Goal: Task Accomplishment & Management: Manage account settings

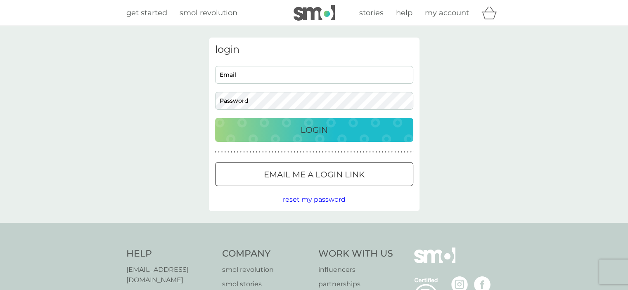
click at [238, 75] on input "Email" at bounding box center [314, 75] width 198 height 18
type input "jackiebond39@btinternet.com"
click at [285, 137] on button "Login" at bounding box center [314, 130] width 198 height 24
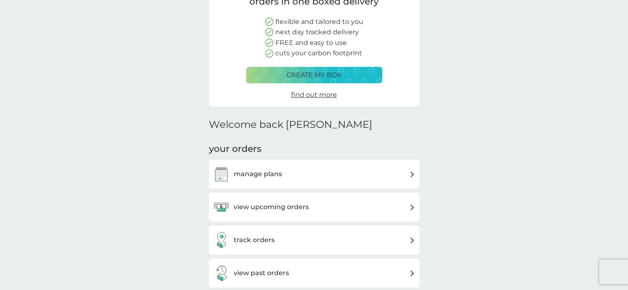
scroll to position [206, 0]
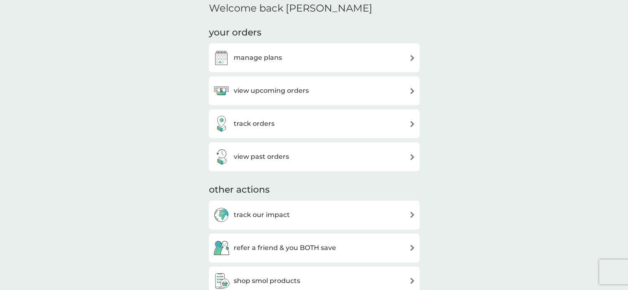
click at [296, 93] on h3 "view upcoming orders" at bounding box center [271, 90] width 75 height 11
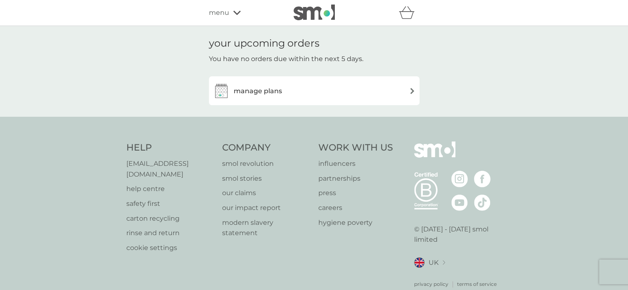
click at [409, 94] on img at bounding box center [412, 91] width 6 height 6
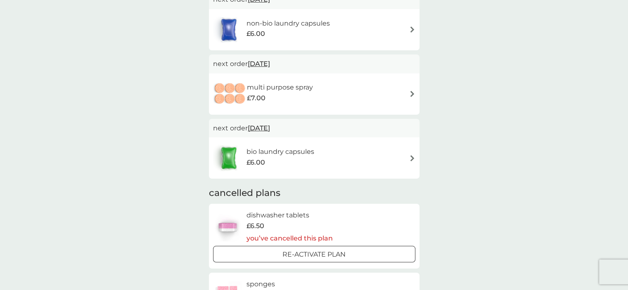
scroll to position [165, 0]
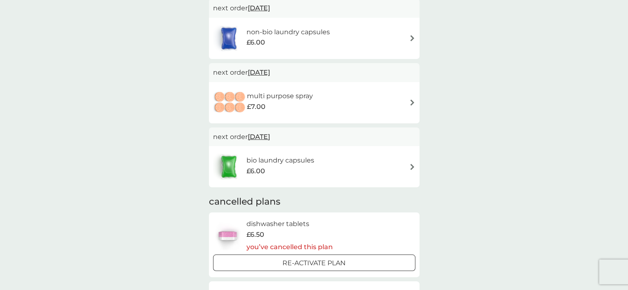
click at [411, 104] on img at bounding box center [412, 103] width 6 height 6
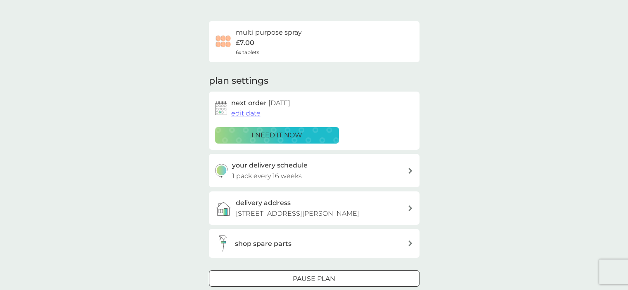
scroll to position [124, 0]
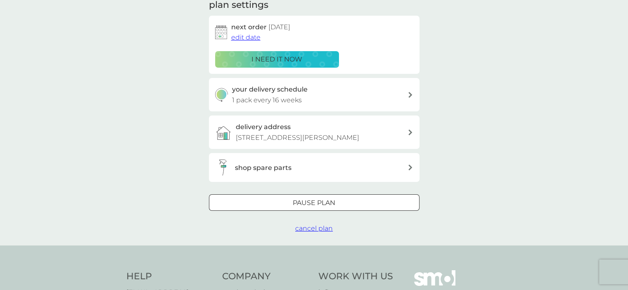
click at [315, 228] on span "cancel plan" at bounding box center [314, 229] width 38 height 8
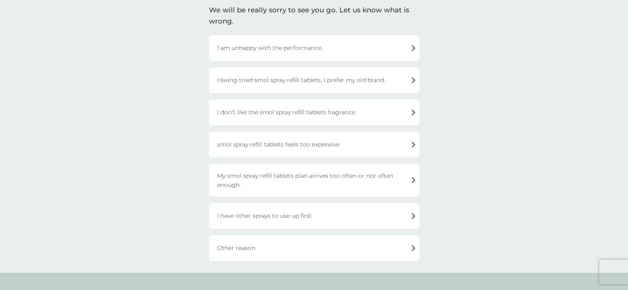
scroll to position [83, 0]
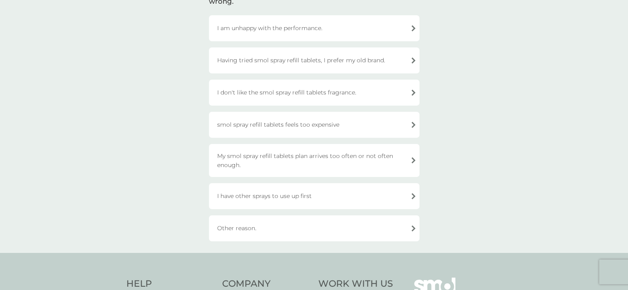
click at [254, 228] on div "Other reason." at bounding box center [314, 229] width 211 height 26
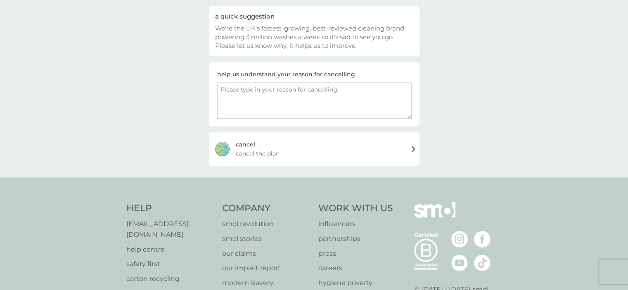
click at [266, 94] on textarea at bounding box center [314, 101] width 194 height 36
type textarea "Just not using it."
click at [244, 142] on div "cancel" at bounding box center [245, 144] width 19 height 9
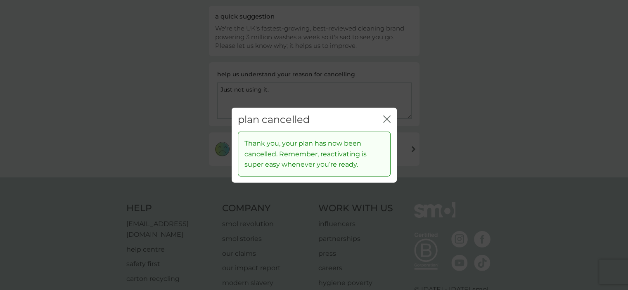
click at [385, 117] on icon "close" at bounding box center [385, 119] width 3 height 7
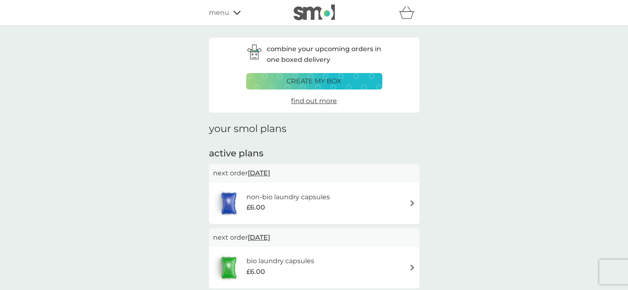
click at [221, 11] on span "menu" at bounding box center [219, 12] width 20 height 11
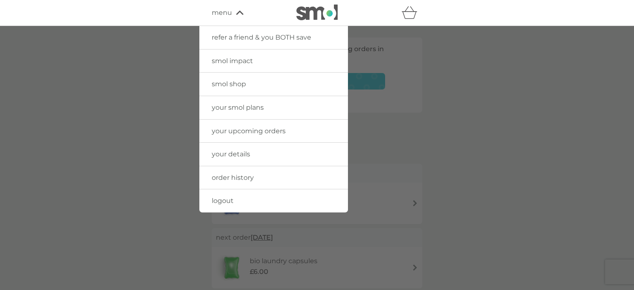
click at [237, 174] on span "order history" at bounding box center [233, 178] width 42 height 8
